Goal: Task Accomplishment & Management: Complete application form

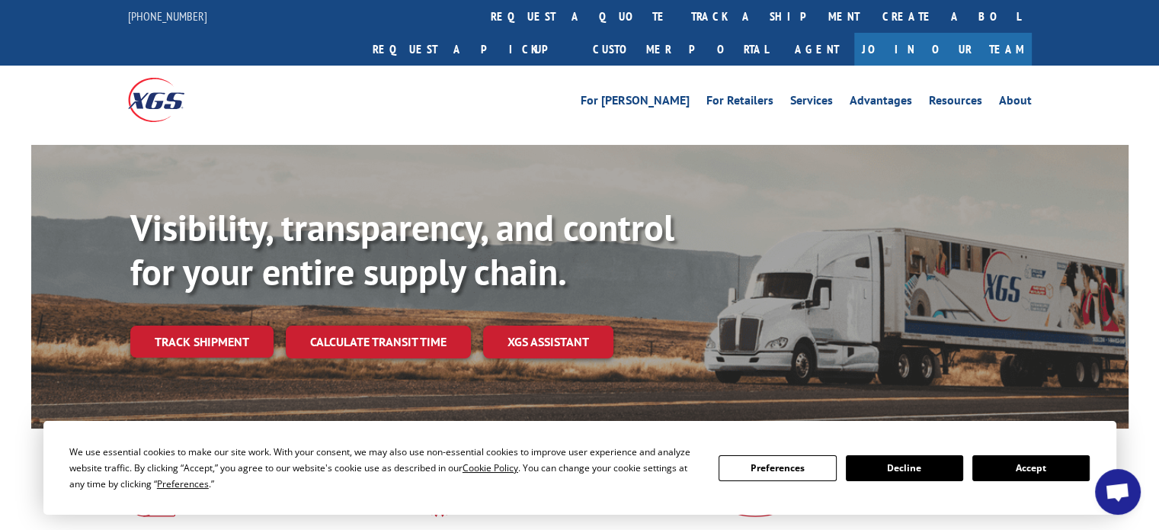
click at [1042, 466] on button "Accept" at bounding box center [1030, 468] width 117 height 26
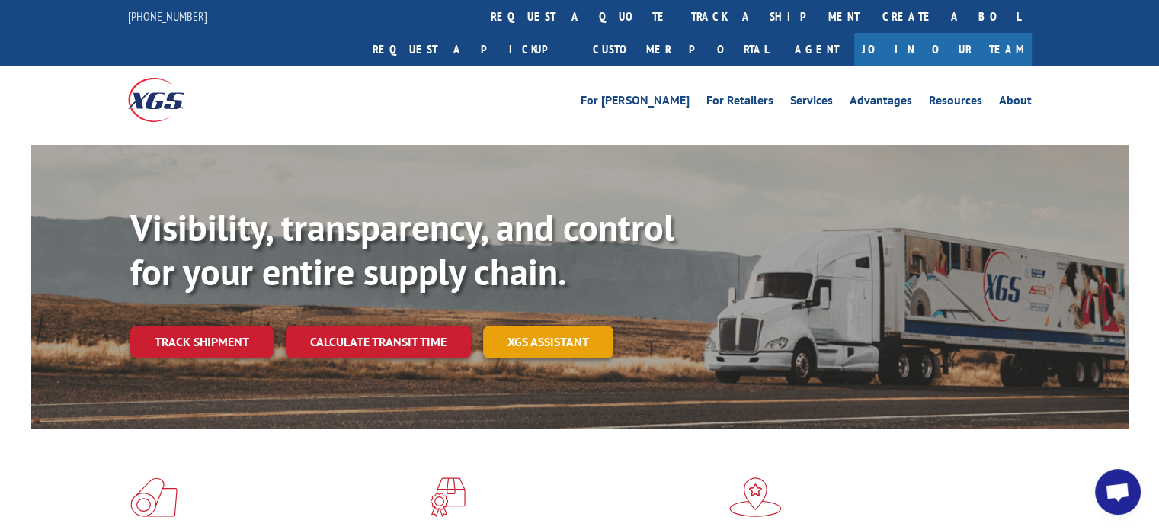
click at [542, 325] on link "XGS ASSISTANT" at bounding box center [548, 341] width 130 height 33
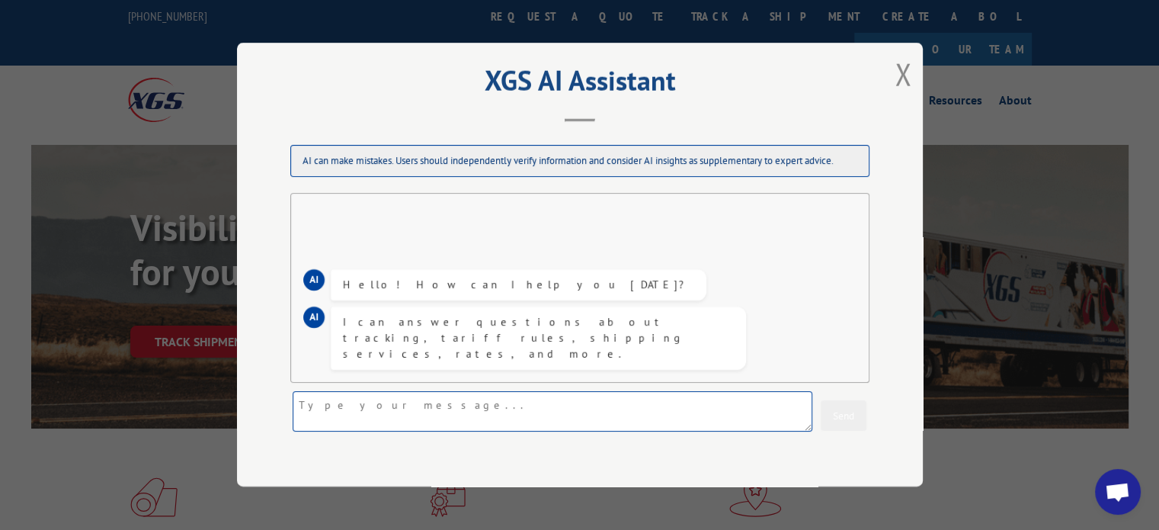
click at [376, 395] on textarea at bounding box center [553, 412] width 520 height 40
type textarea "BOL 3381391 - i need a pod"
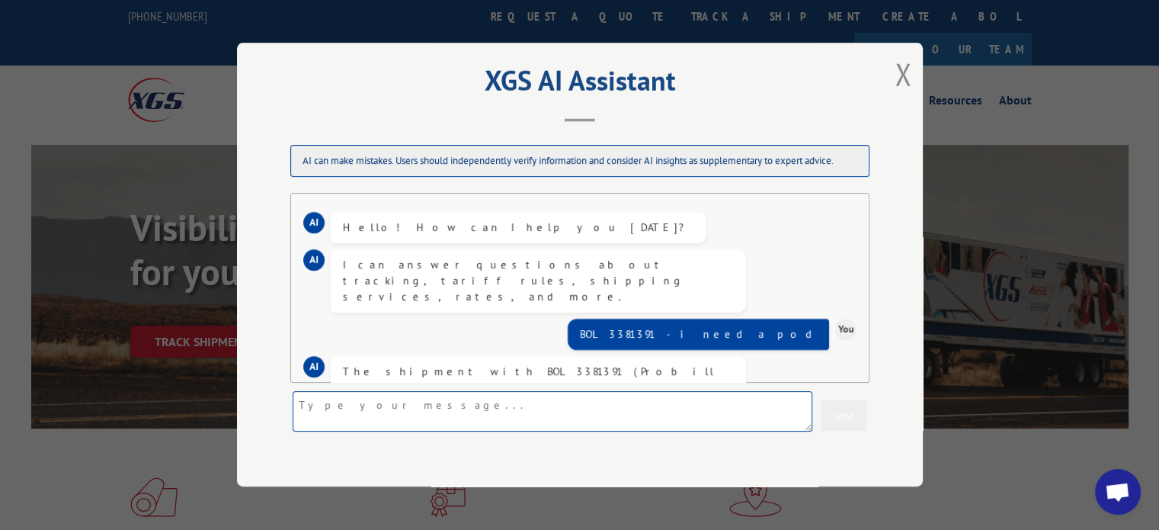
scroll to position [145, 0]
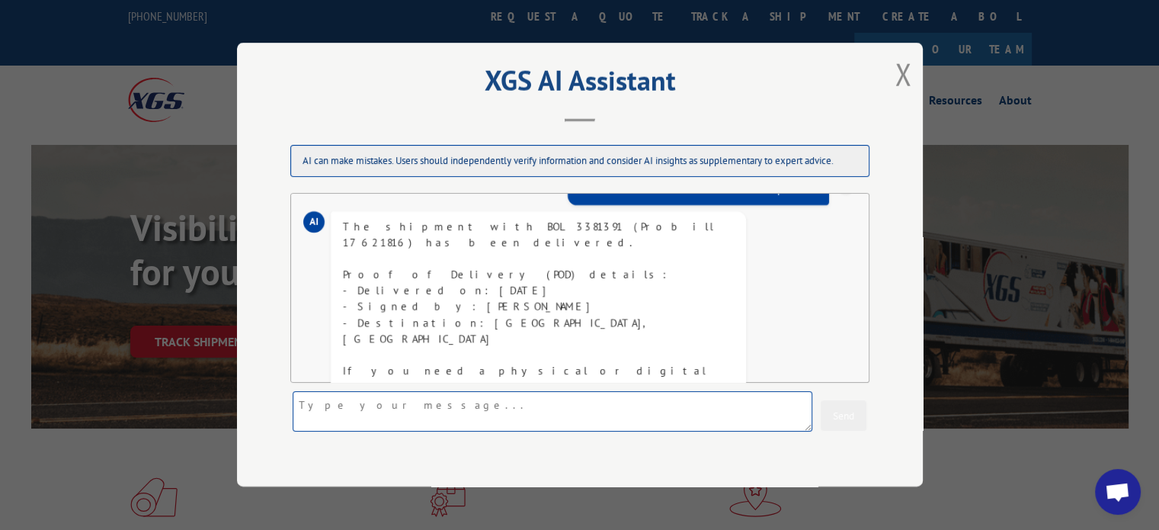
click at [353, 418] on textarea at bounding box center [553, 412] width 520 height 40
type textarea "how do i do that"
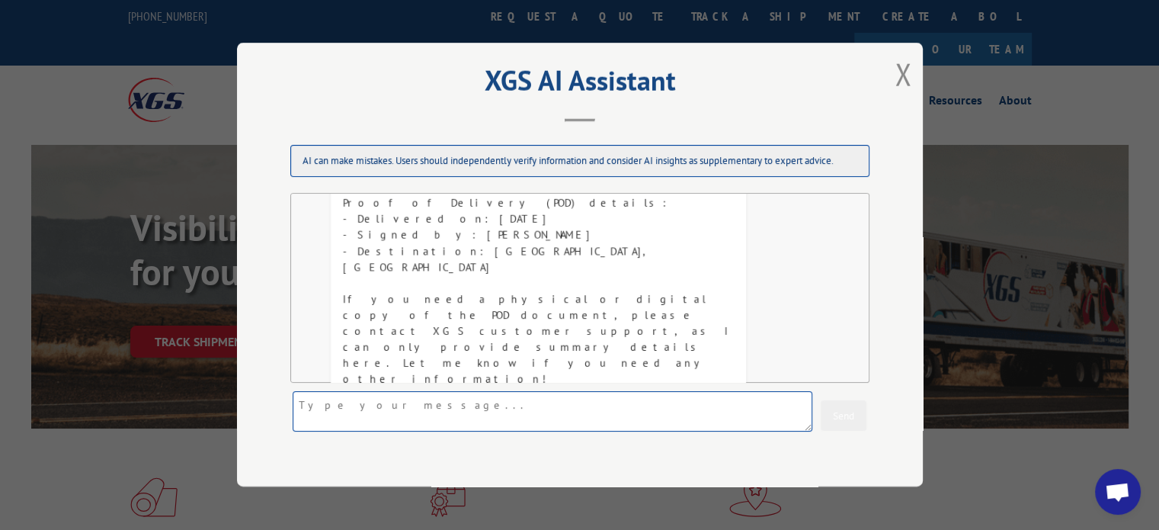
scroll to position [395, 0]
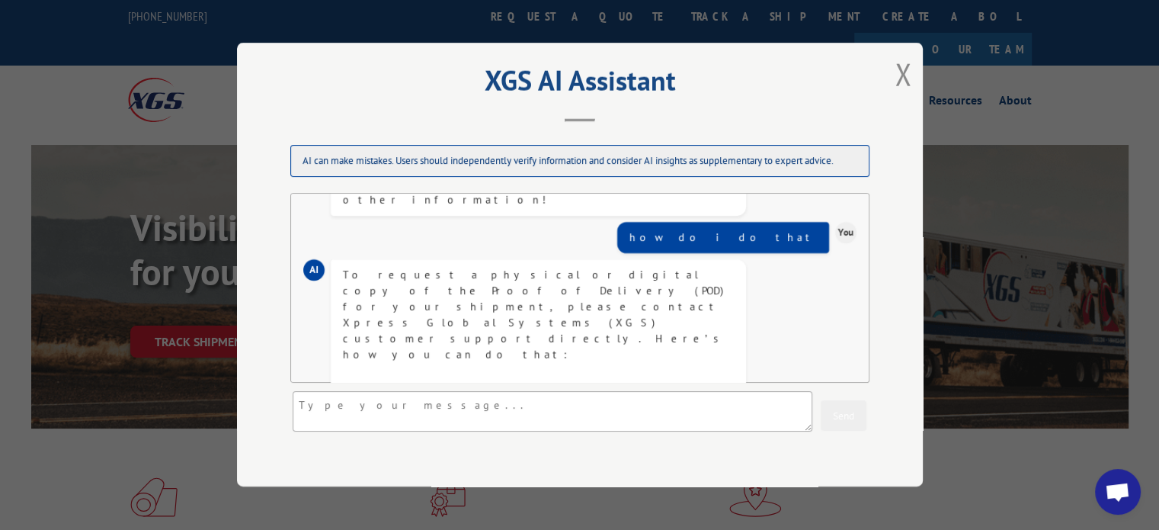
drag, startPoint x: 442, startPoint y: 289, endPoint x: 475, endPoint y: 316, distance: 43.3
click at [475, 316] on div "To request a physical or digital copy of the Proof of Delivery (POD) for your s…" at bounding box center [538, 435] width 391 height 336
copy div "our BOL number (3381391) or Probill number (17621816) and request the POD docum…"
click at [898, 75] on button "Close modal" at bounding box center [903, 74] width 17 height 40
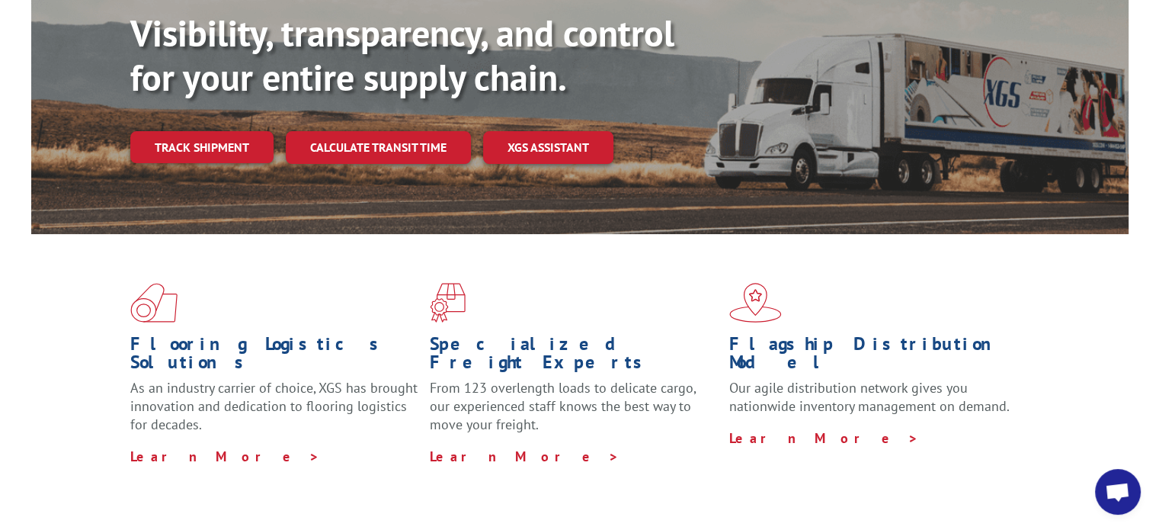
scroll to position [0, 0]
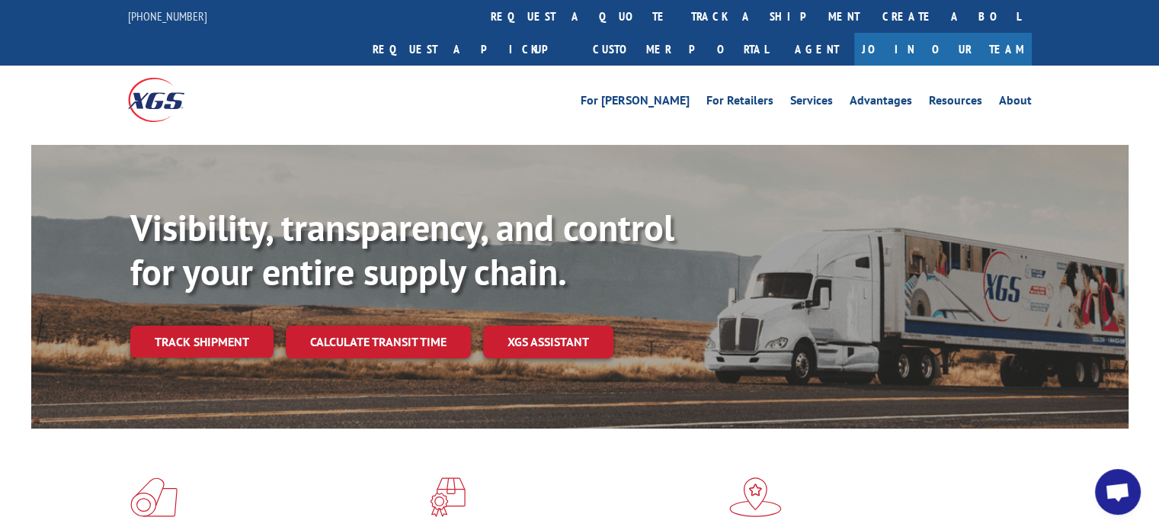
click at [200, 13] on div "[PHONE_NUMBER]" at bounding box center [177, 16] width 98 height 19
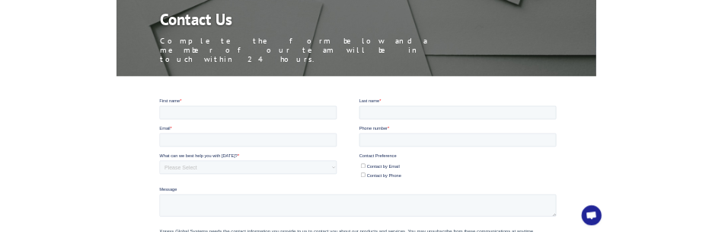
scroll to position [229, 0]
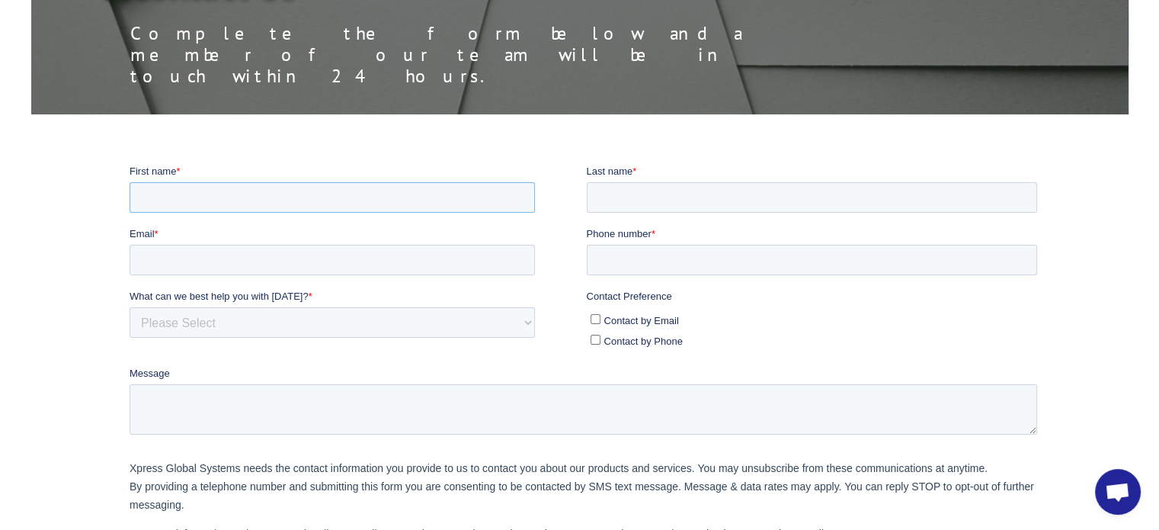
click at [226, 207] on input "First name *" at bounding box center [332, 196] width 405 height 30
type input "[PERSON_NAME]"
click at [209, 261] on input "Email *" at bounding box center [332, 259] width 405 height 30
click at [179, 261] on input "Email *" at bounding box center [332, 259] width 405 height 30
type input "[EMAIL_ADDRESS][DOMAIN_NAME]"
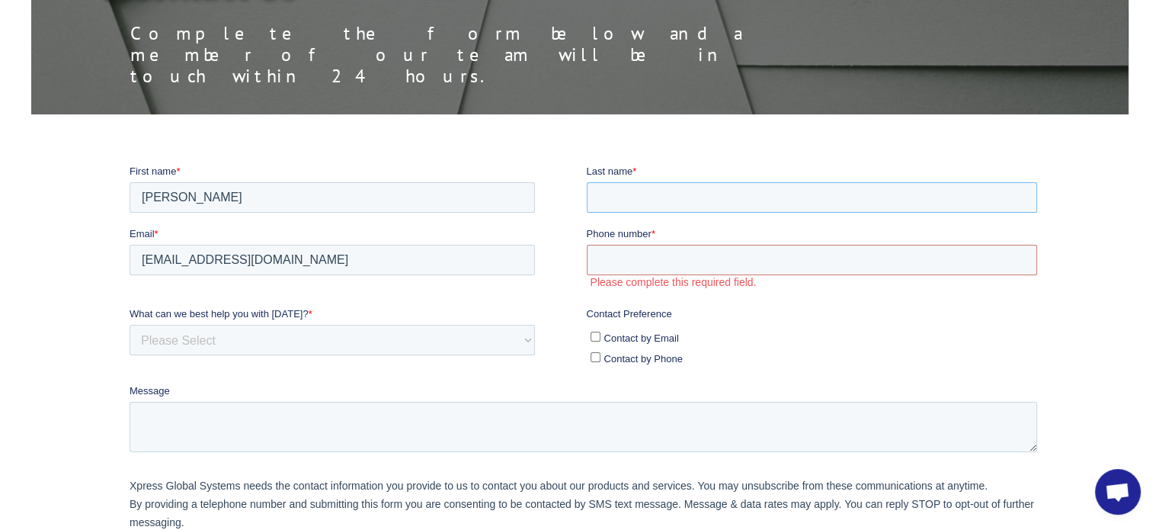
click at [621, 199] on input "Last name *" at bounding box center [812, 196] width 451 height 30
type input "[PERSON_NAME]"
click at [651, 259] on input "Phone number *" at bounding box center [812, 259] width 451 height 30
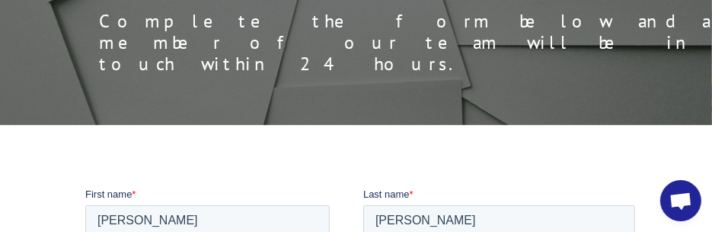
scroll to position [305, 0]
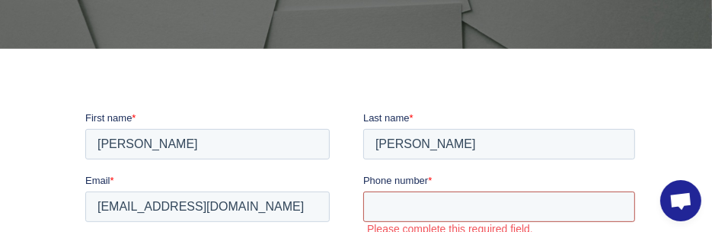
click at [383, 213] on input "Phone number *" at bounding box center [499, 205] width 272 height 30
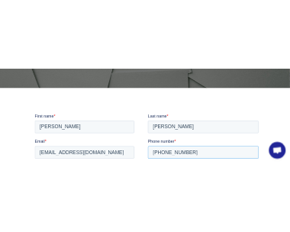
scroll to position [457, 0]
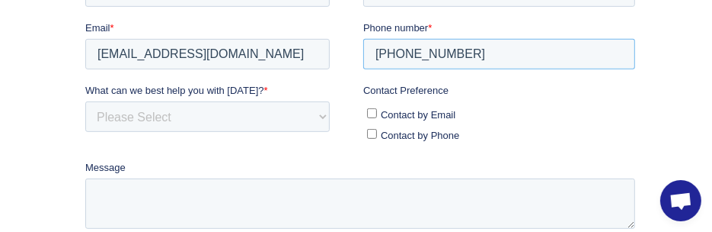
type input "[PHONE_NUMBER]"
click at [371, 114] on input "Contact by Email" at bounding box center [372, 113] width 10 height 10
checkbox input "true"
click at [150, 114] on select "Please Select Quoting, Opening New Account, or New Business Opportunity Shipmen…" at bounding box center [207, 116] width 245 height 30
select select "Other"
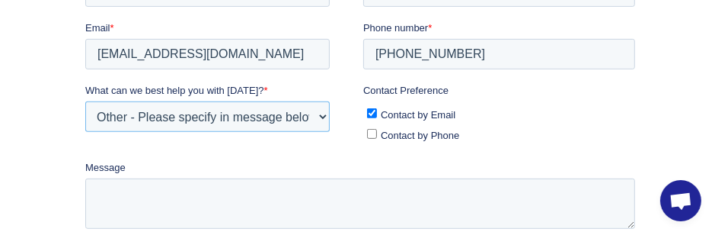
click at [85, 132] on select "Please Select Quoting, Opening New Account, or New Business Opportunity Shipmen…" at bounding box center [207, 116] width 245 height 30
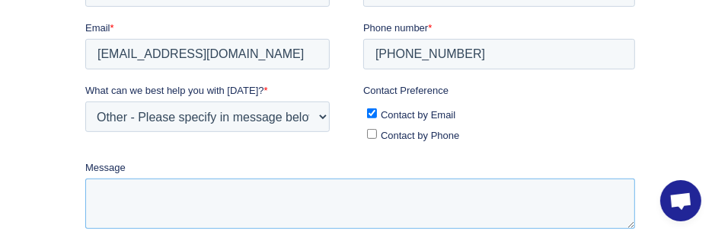
click at [123, 181] on textarea "Message" at bounding box center [360, 203] width 550 height 50
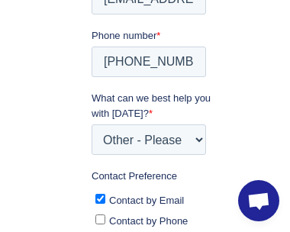
scroll to position [610, 0]
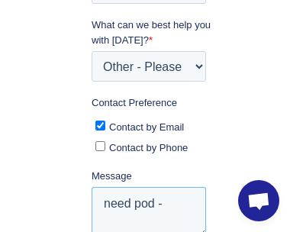
click at [111, 226] on textarea "need pod -" at bounding box center [148, 212] width 114 height 50
click at [171, 199] on textarea "need pod -" at bounding box center [148, 212] width 114 height 50
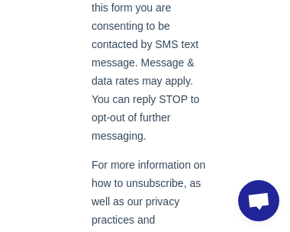
scroll to position [1292, 0]
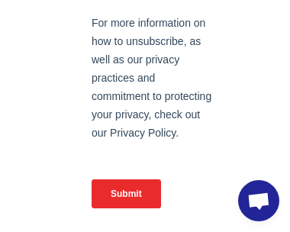
type textarea "need pod - BOL 3381391"
click at [149, 186] on input "Submit" at bounding box center [125, 193] width 69 height 29
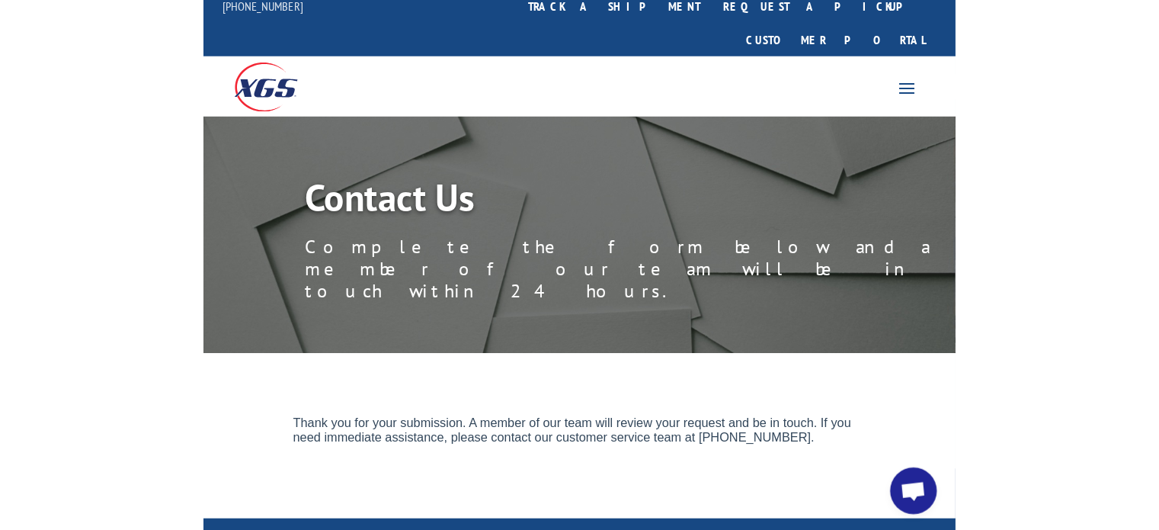
scroll to position [0, 0]
